Goal: Information Seeking & Learning: Learn about a topic

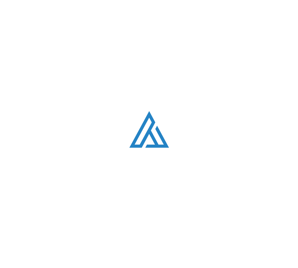
scroll to position [1583, 0]
